Goal: Check status

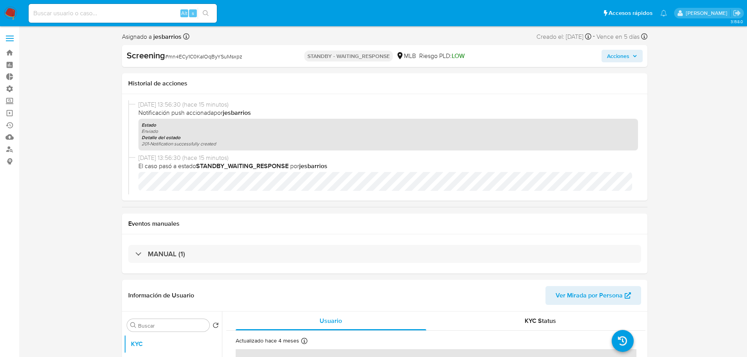
select select "10"
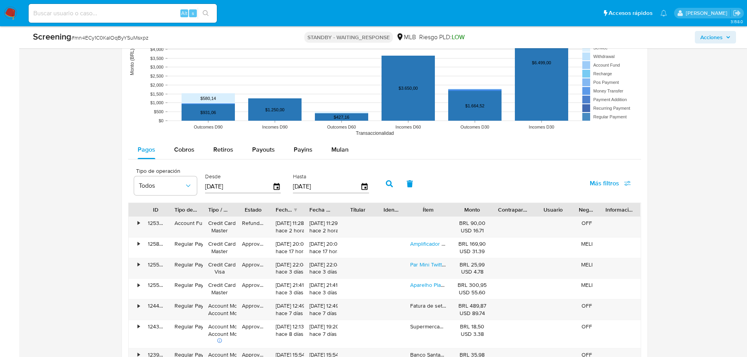
scroll to position [824, 0]
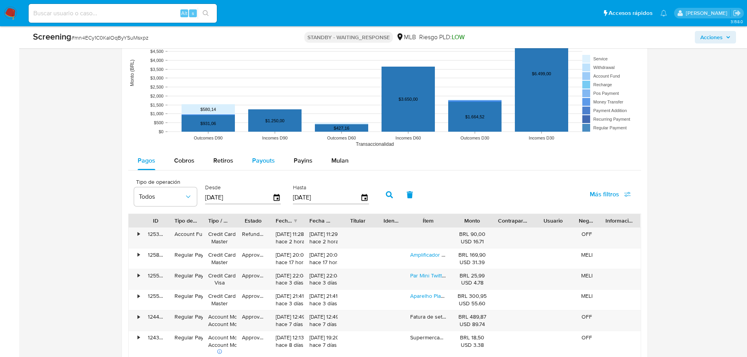
click at [259, 161] on span "Payouts" at bounding box center [263, 160] width 23 height 9
select select "10"
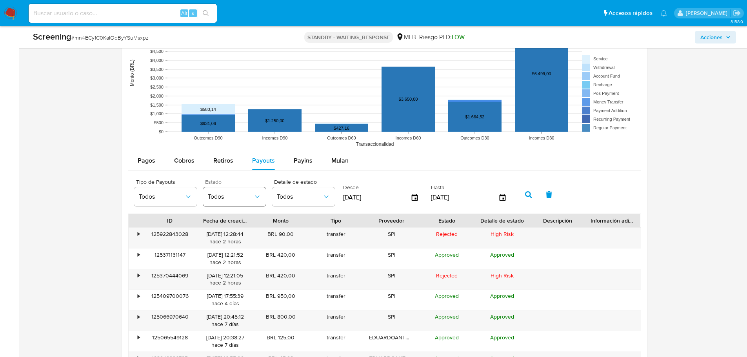
click at [249, 204] on button "Todos" at bounding box center [234, 196] width 63 height 19
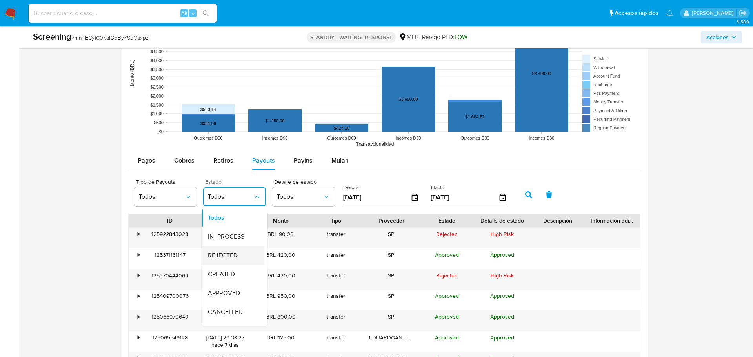
click at [231, 257] on span "REJECTED" at bounding box center [223, 256] width 30 height 8
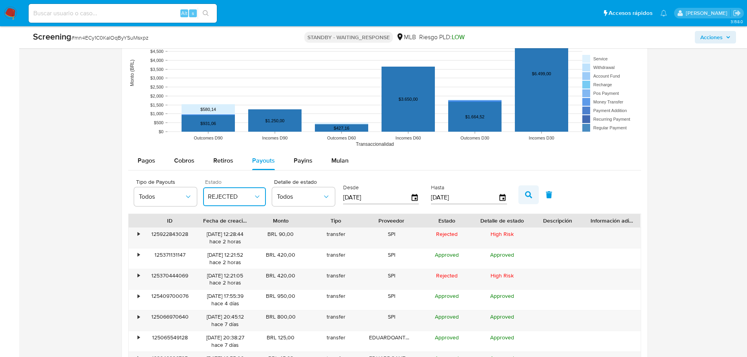
click at [528, 195] on icon "button" at bounding box center [528, 194] width 7 height 7
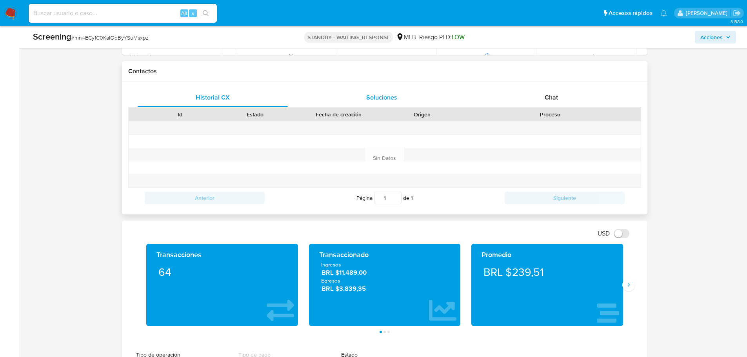
scroll to position [353, 0]
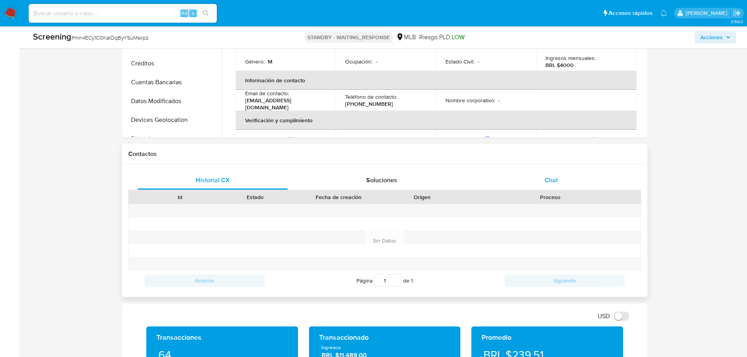
click at [544, 187] on div "Chat" at bounding box center [551, 180] width 151 height 19
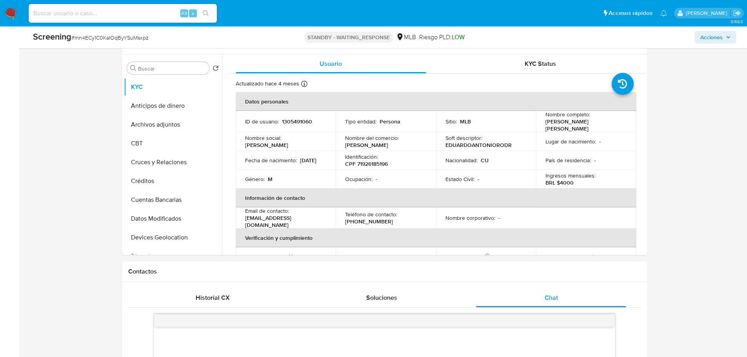
scroll to position [0, 0]
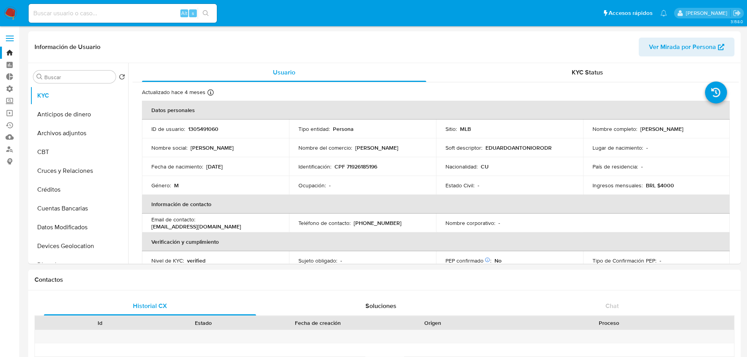
select select "10"
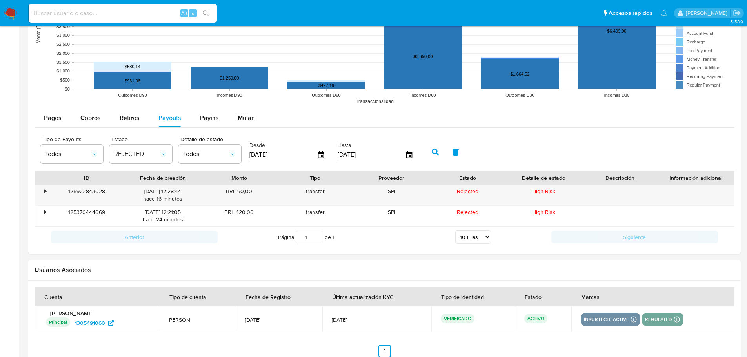
scroll to position [684, 0]
